Goal: Task Accomplishment & Management: Use online tool/utility

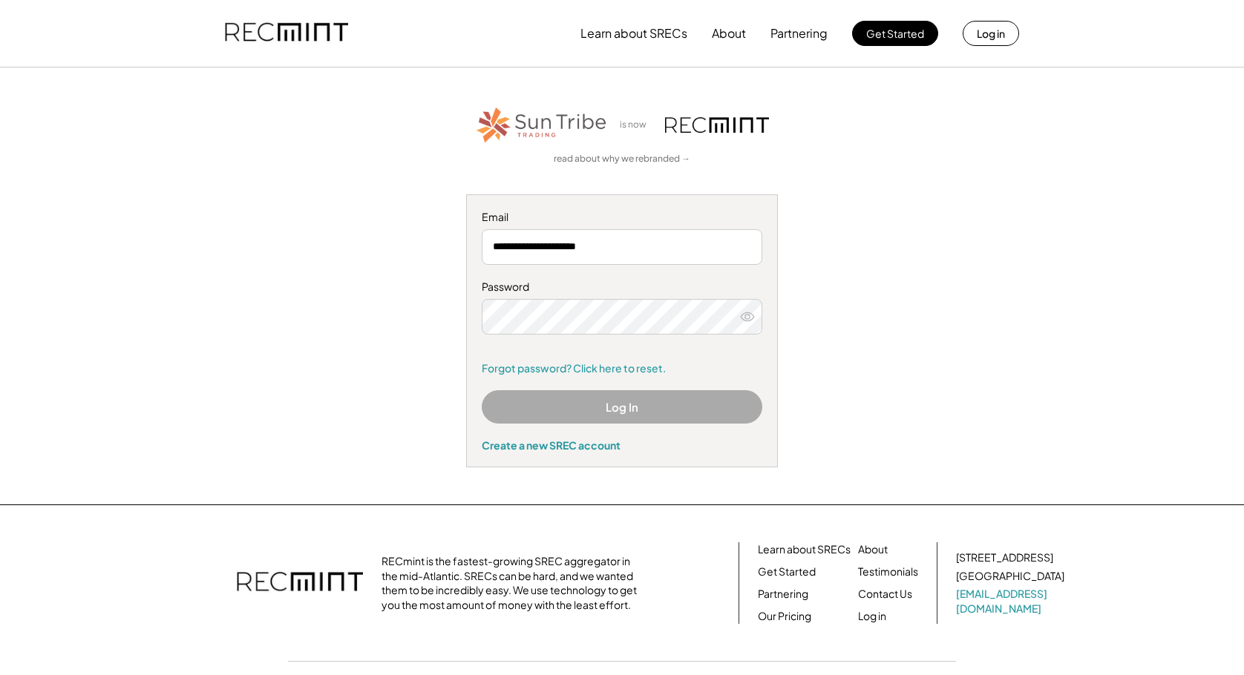
click at [566, 413] on button "Log In" at bounding box center [622, 406] width 281 height 33
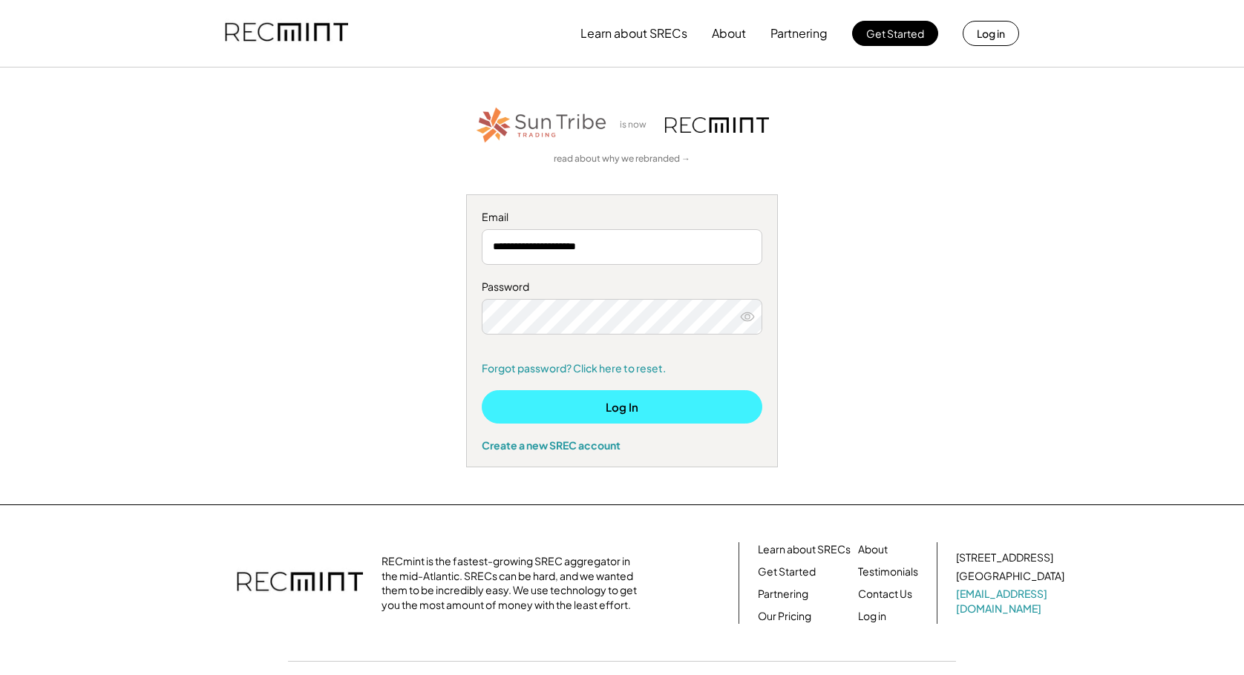
click at [585, 408] on button "Log In" at bounding box center [622, 406] width 281 height 33
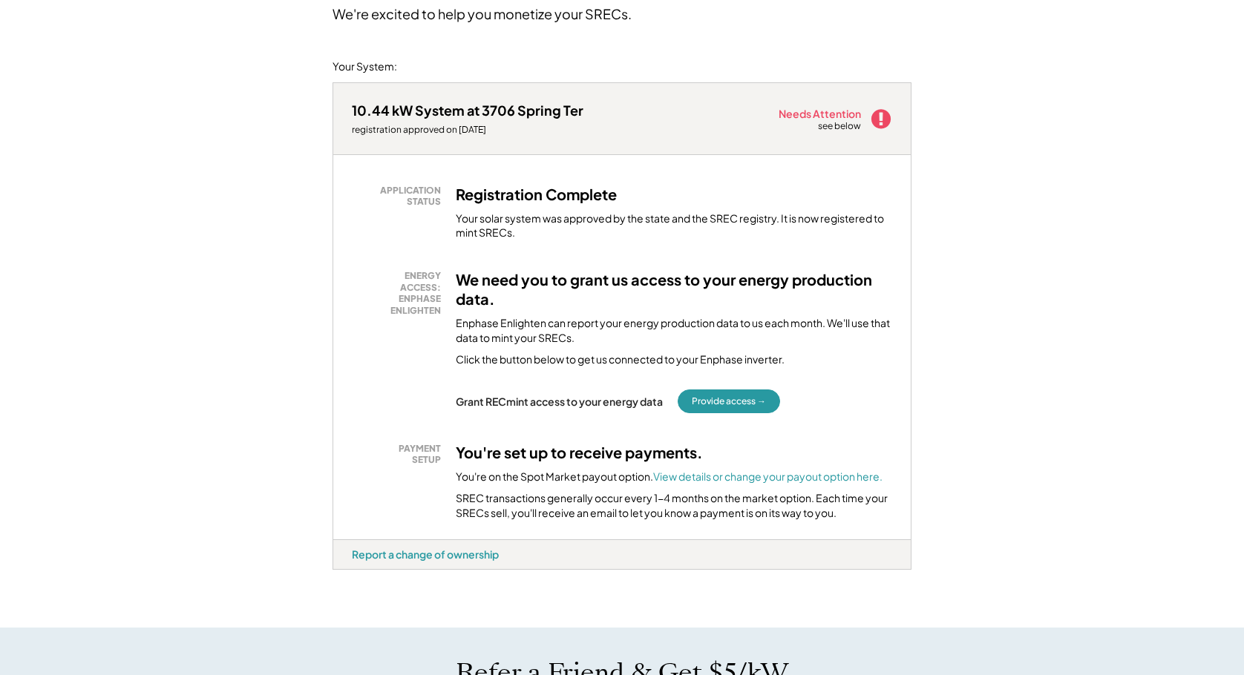
scroll to position [148, 0]
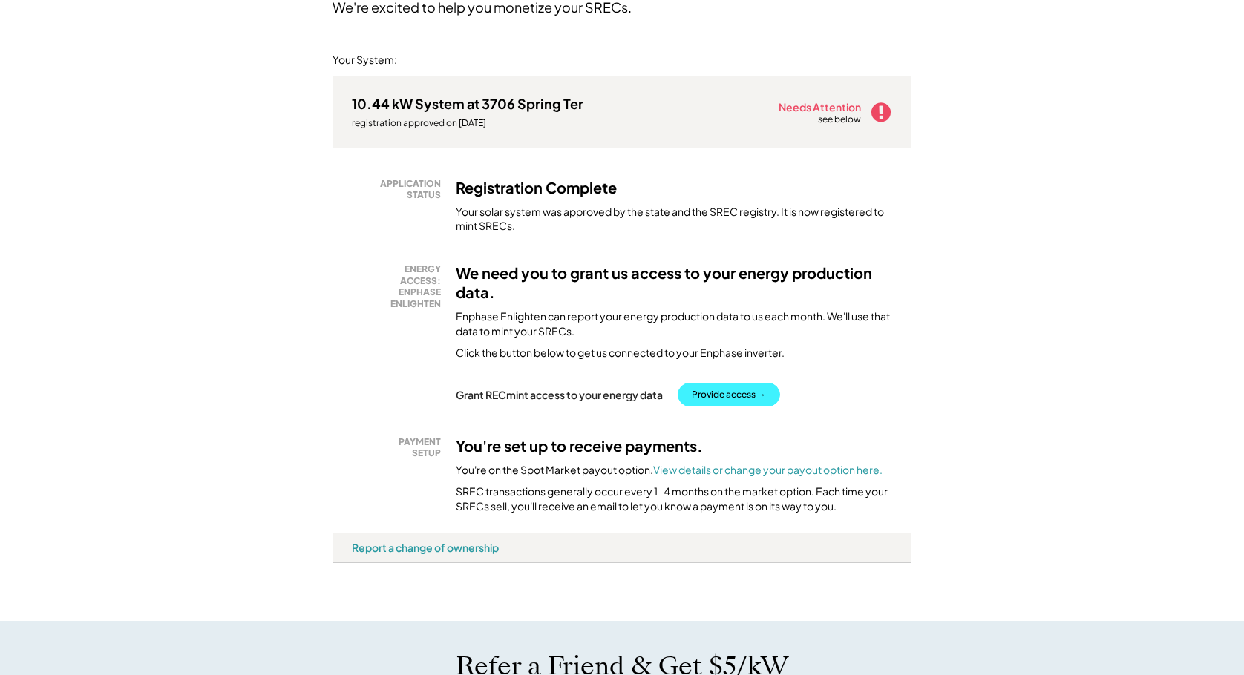
click at [723, 396] on button "Provide access →" at bounding box center [729, 395] width 102 height 24
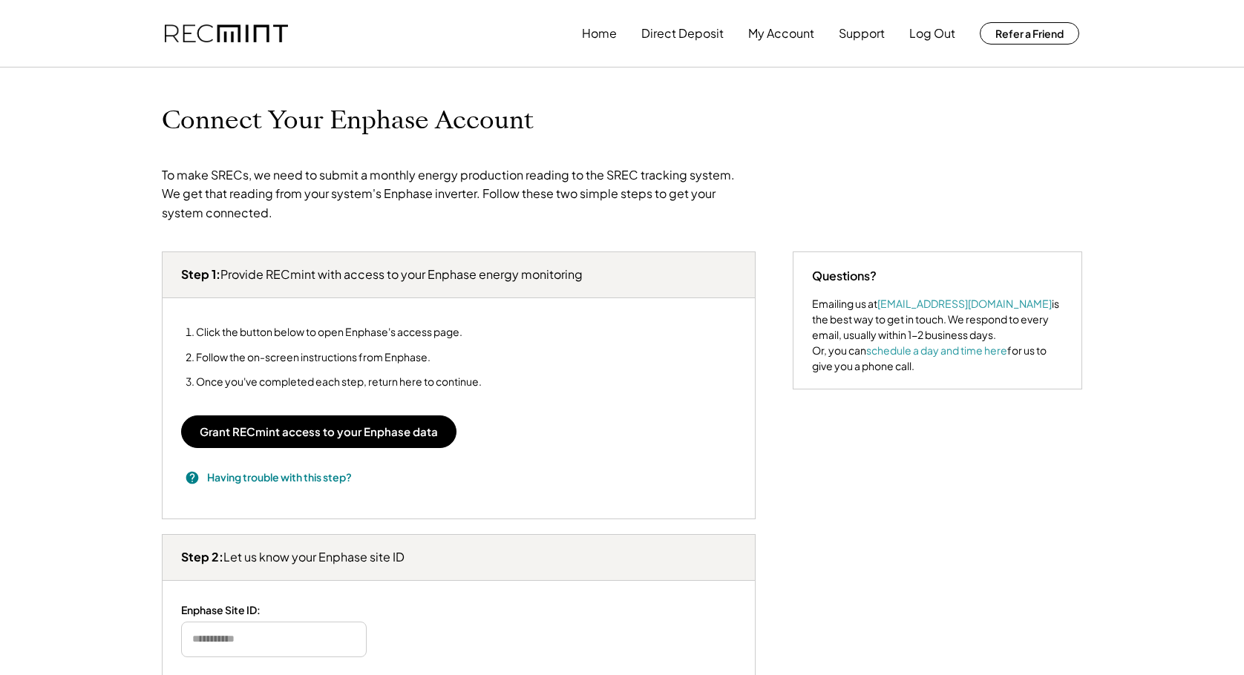
type input "*******"
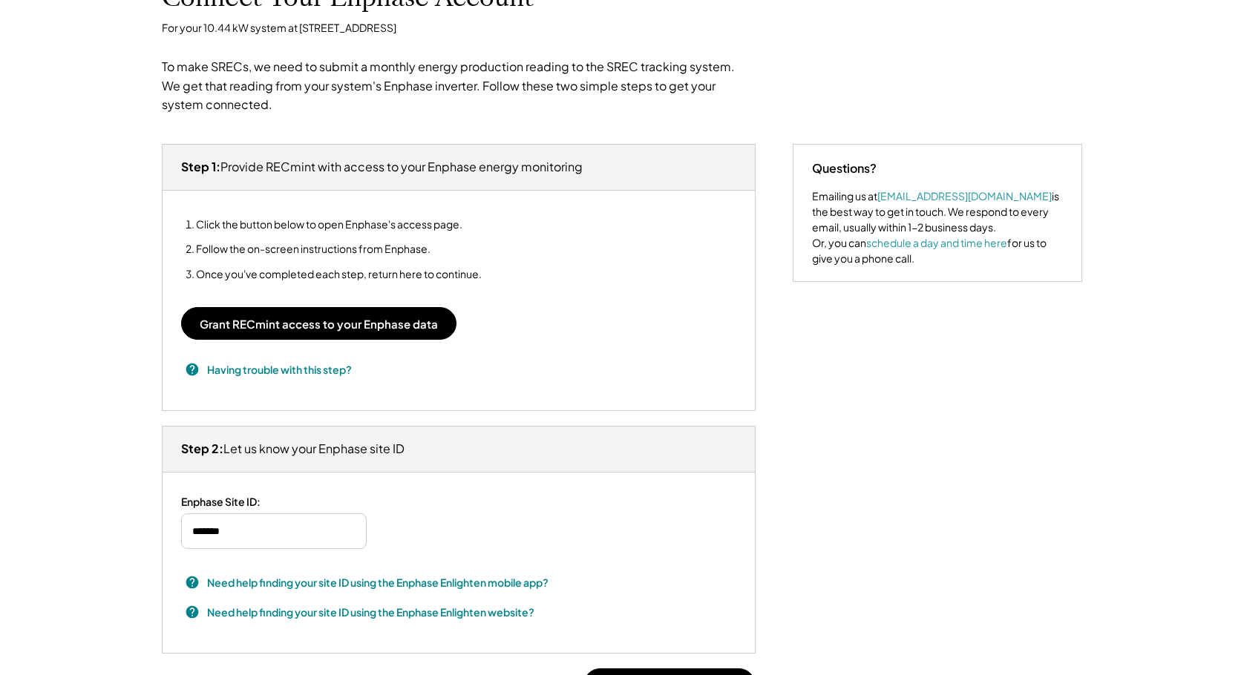
scroll to position [223, 0]
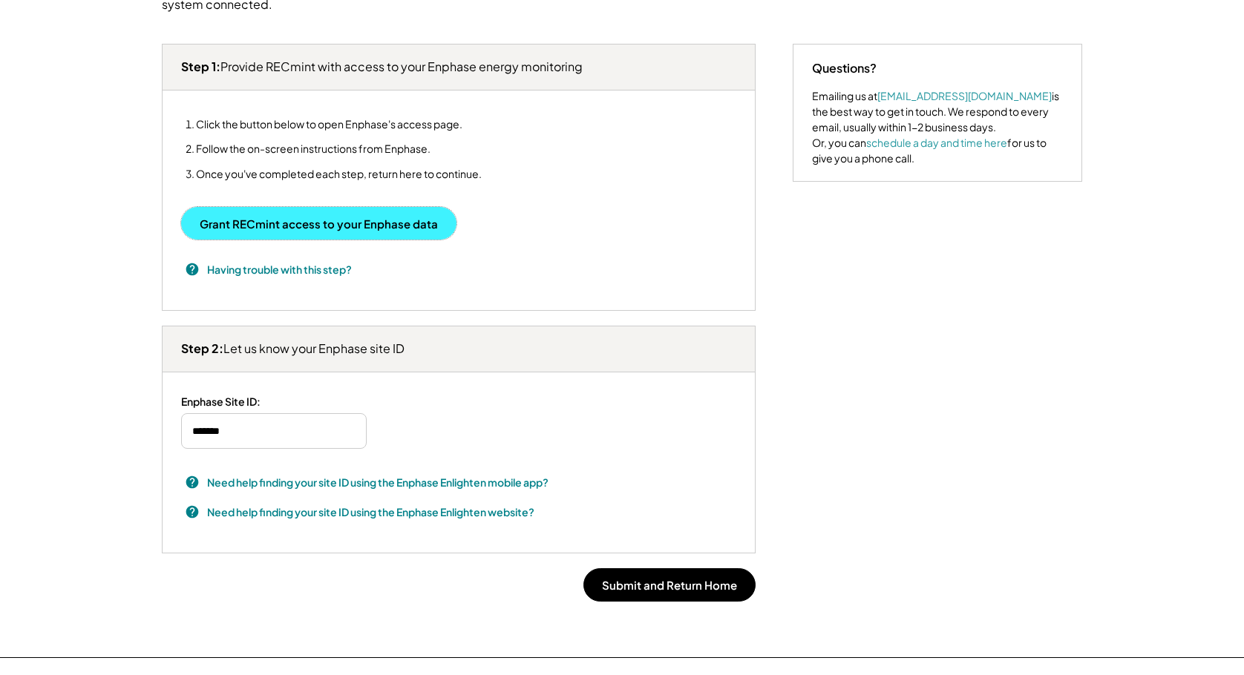
click at [333, 231] on button "Grant RECmint access to your Enphase data" at bounding box center [318, 223] width 275 height 33
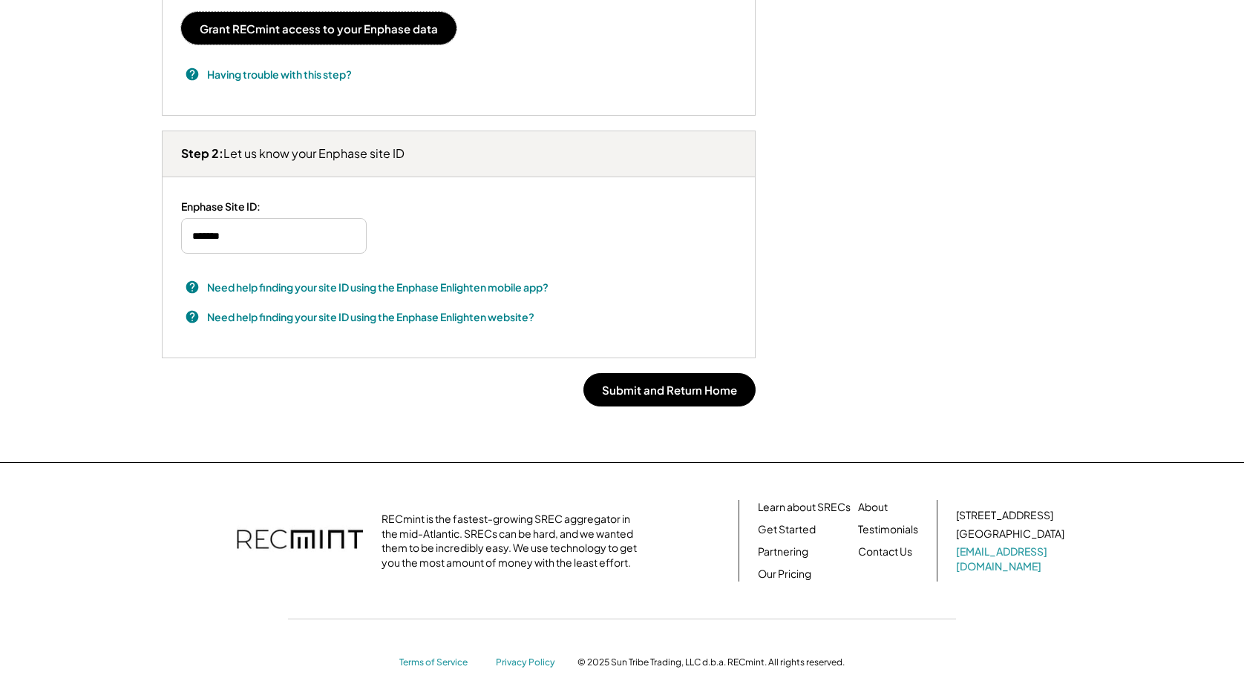
scroll to position [445, 0]
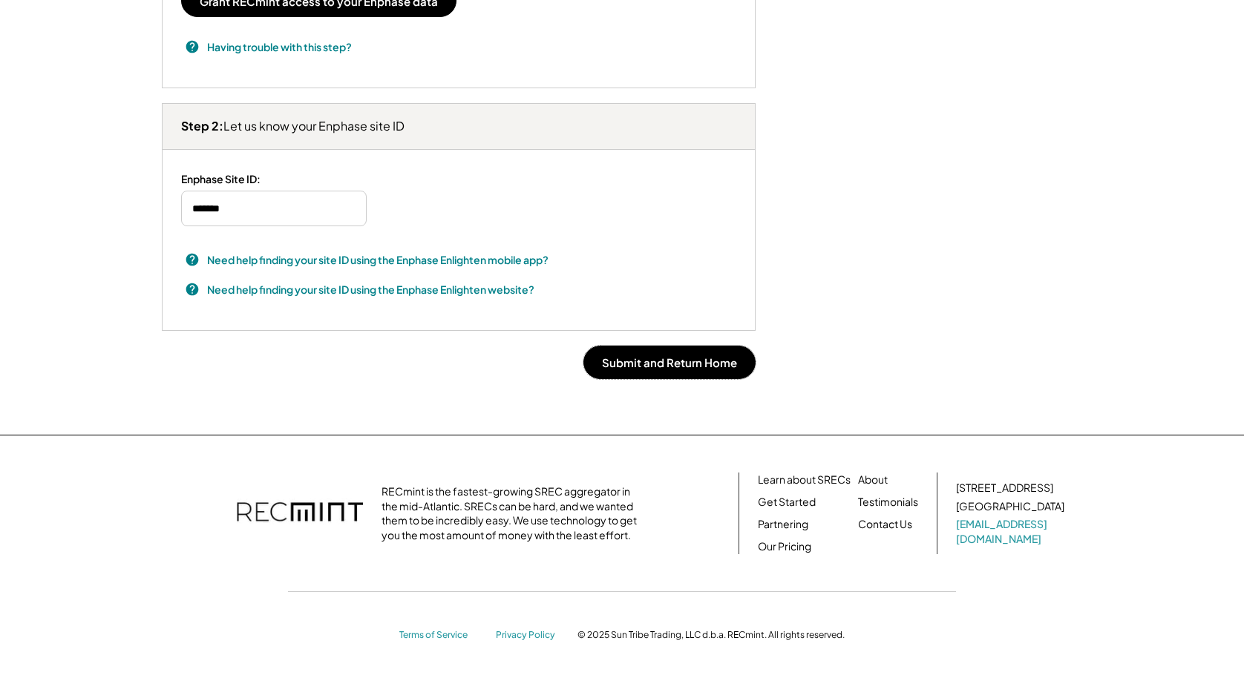
click at [672, 367] on button "Submit and Return Home" at bounding box center [669, 362] width 172 height 33
